Goal: Task Accomplishment & Management: Complete application form

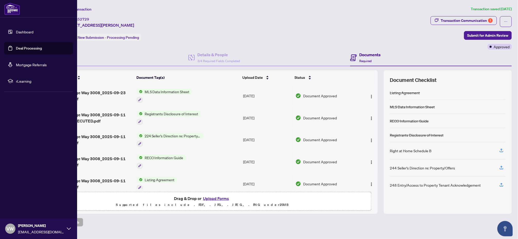
drag, startPoint x: 0, startPoint y: 0, endPoint x: 205, endPoint y: 154, distance: 256.2
click at [16, 49] on link "Deal Processing" at bounding box center [29, 48] width 26 height 5
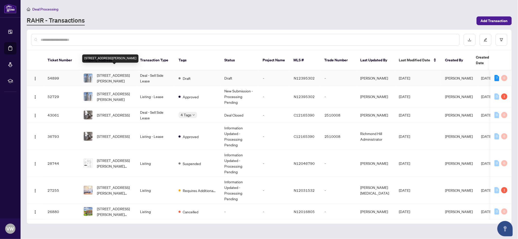
click at [115, 73] on span "[STREET_ADDRESS][PERSON_NAME]" at bounding box center [114, 78] width 35 height 11
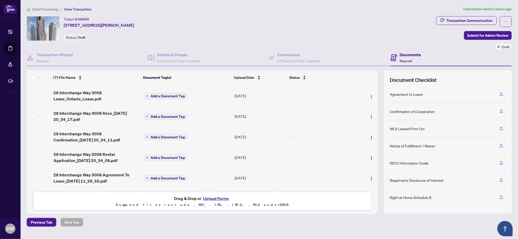
scroll to position [37, 0]
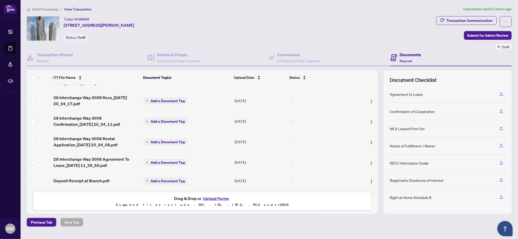
click at [216, 199] on button "Upload Forms" at bounding box center [216, 198] width 29 height 7
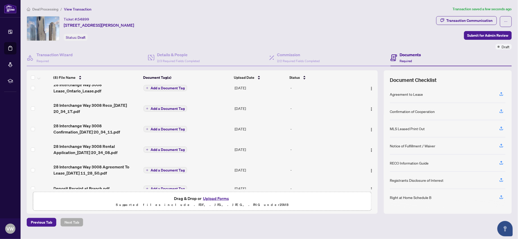
scroll to position [0, 0]
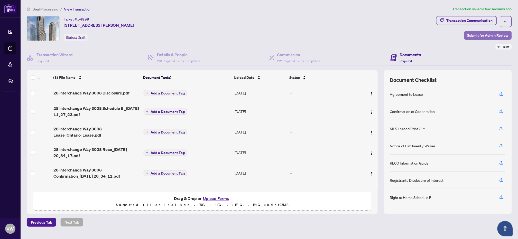
click at [490, 34] on span "Submit for Admin Review" at bounding box center [488, 35] width 41 height 8
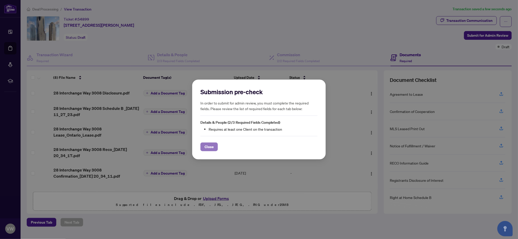
click at [210, 149] on span "Close" at bounding box center [209, 147] width 9 height 8
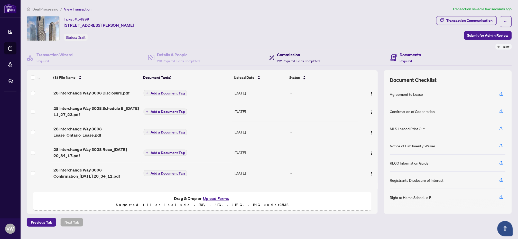
click at [296, 59] on span "2/2 Required Fields Completed" at bounding box center [298, 61] width 43 height 4
type textarea "**********"
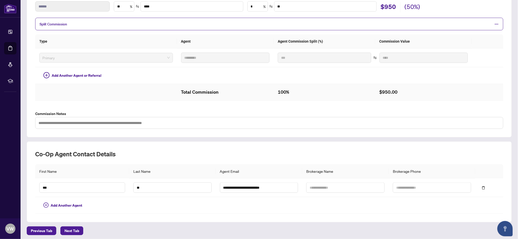
scroll to position [100, 0]
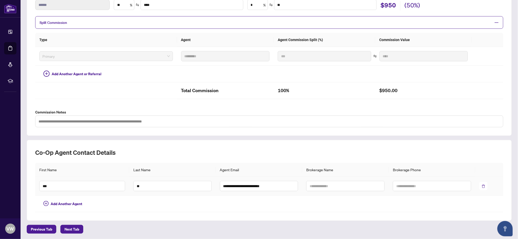
click at [482, 185] on icon "delete" at bounding box center [483, 186] width 3 height 3
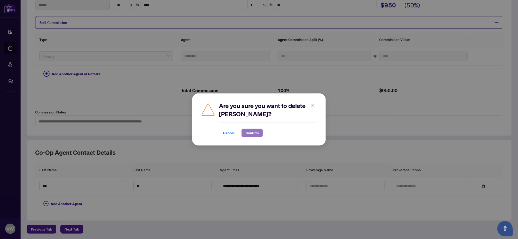
drag, startPoint x: 247, startPoint y: 136, endPoint x: 250, endPoint y: 135, distance: 3.9
click at [247, 136] on span "Confirm" at bounding box center [252, 133] width 13 height 8
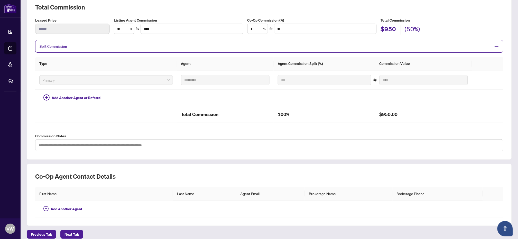
scroll to position [81, 0]
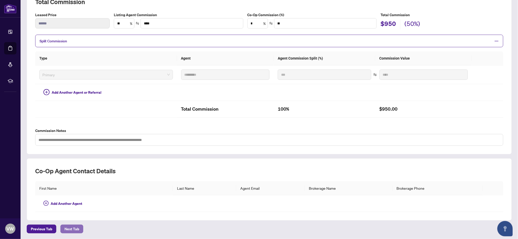
click at [71, 230] on span "Next Tab" at bounding box center [72, 229] width 15 height 8
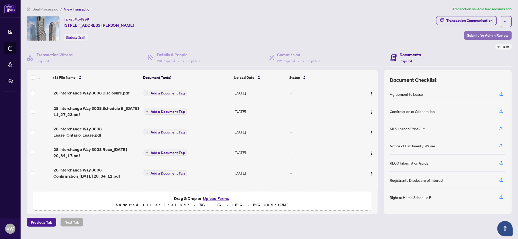
click at [489, 33] on span "Submit for Admin Review" at bounding box center [488, 35] width 41 height 8
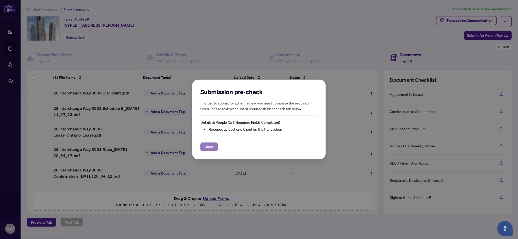
click at [214, 146] on button "Close" at bounding box center [209, 147] width 17 height 9
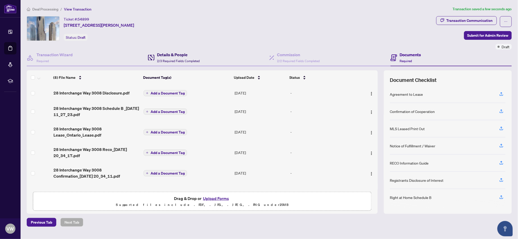
click at [174, 59] on span "2/3 Required Fields Completed" at bounding box center [178, 61] width 43 height 4
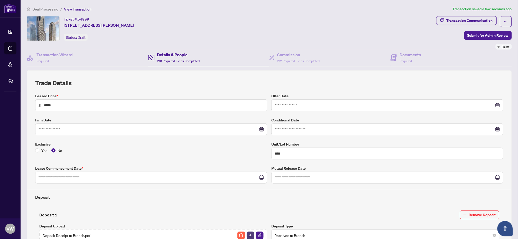
type input "**********"
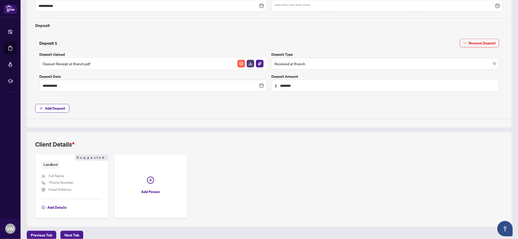
scroll to position [178, 0]
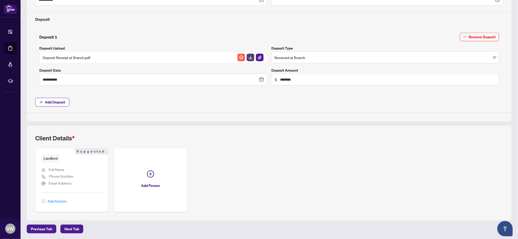
click at [58, 202] on span "Add Details" at bounding box center [56, 202] width 19 height 8
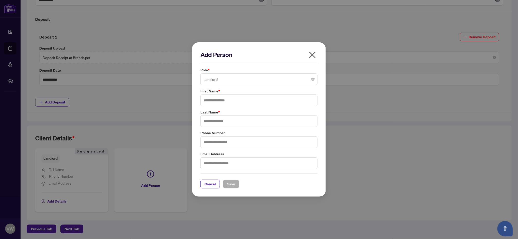
click at [289, 80] on span "Landlord" at bounding box center [259, 80] width 111 height 10
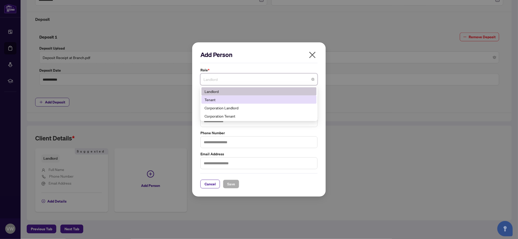
click at [227, 101] on div "Tenant" at bounding box center [259, 100] width 109 height 6
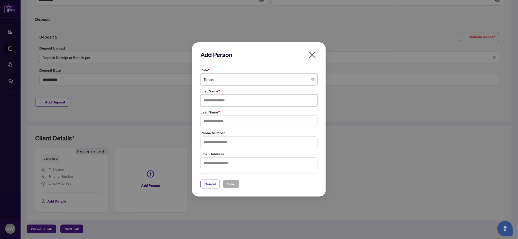
click at [230, 102] on input "text" at bounding box center [259, 101] width 117 height 12
click at [232, 100] on input "******" at bounding box center [259, 101] width 117 height 12
click at [259, 79] on span "Tenant" at bounding box center [259, 80] width 111 height 10
type input "*******"
click at [266, 57] on h2 "Add Person" at bounding box center [259, 55] width 117 height 8
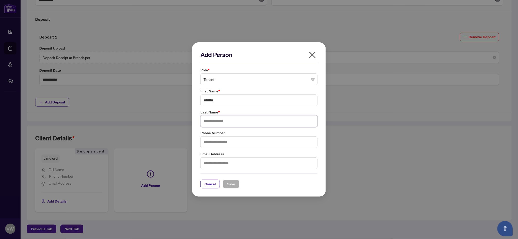
click at [233, 122] on input "text" at bounding box center [259, 121] width 117 height 12
type input "*****"
click at [221, 138] on input "text" at bounding box center [259, 143] width 117 height 12
drag, startPoint x: 278, startPoint y: 166, endPoint x: 273, endPoint y: 167, distance: 5.0
click at [277, 166] on input "text" at bounding box center [259, 164] width 117 height 12
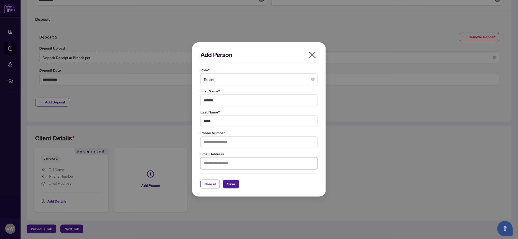
paste input "**********"
drag, startPoint x: 263, startPoint y: 165, endPoint x: 199, endPoint y: 165, distance: 63.3
click at [199, 165] on div "**********" at bounding box center [259, 160] width 120 height 18
type input "**********"
click at [227, 184] on span "Save" at bounding box center [231, 184] width 8 height 8
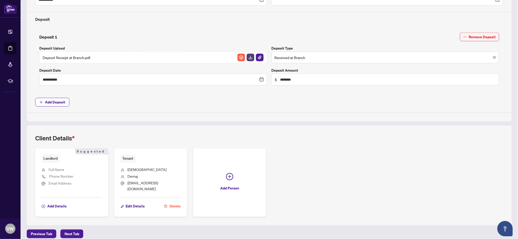
scroll to position [0, 0]
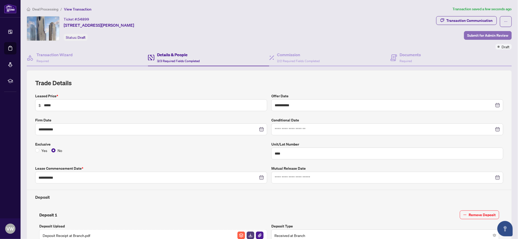
click at [490, 35] on span "Submit for Admin Review" at bounding box center [488, 35] width 41 height 8
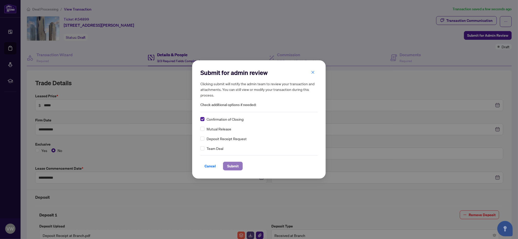
click at [234, 168] on span "Submit" at bounding box center [233, 166] width 12 height 8
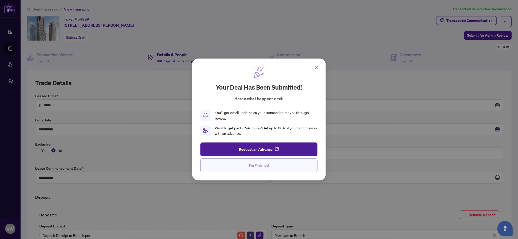
click at [261, 168] on span "I'm Finished" at bounding box center [259, 165] width 20 height 8
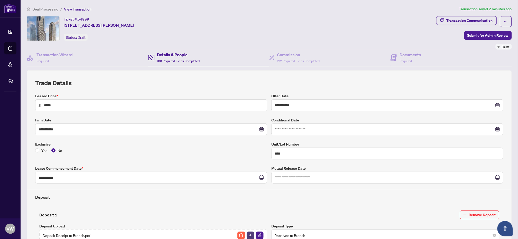
click at [271, 17] on div "Ticket #: 54899 [STREET_ADDRESS][PERSON_NAME] Status: Draft" at bounding box center [231, 28] width 408 height 25
click at [276, 16] on div "Ticket #: 54899 [STREET_ADDRESS][PERSON_NAME] Status: Draft" at bounding box center [231, 28] width 408 height 25
click at [241, 30] on div "Ticket #: 54899 [STREET_ADDRESS][PERSON_NAME] Status: Draft" at bounding box center [231, 28] width 408 height 25
